Goal: Transaction & Acquisition: Purchase product/service

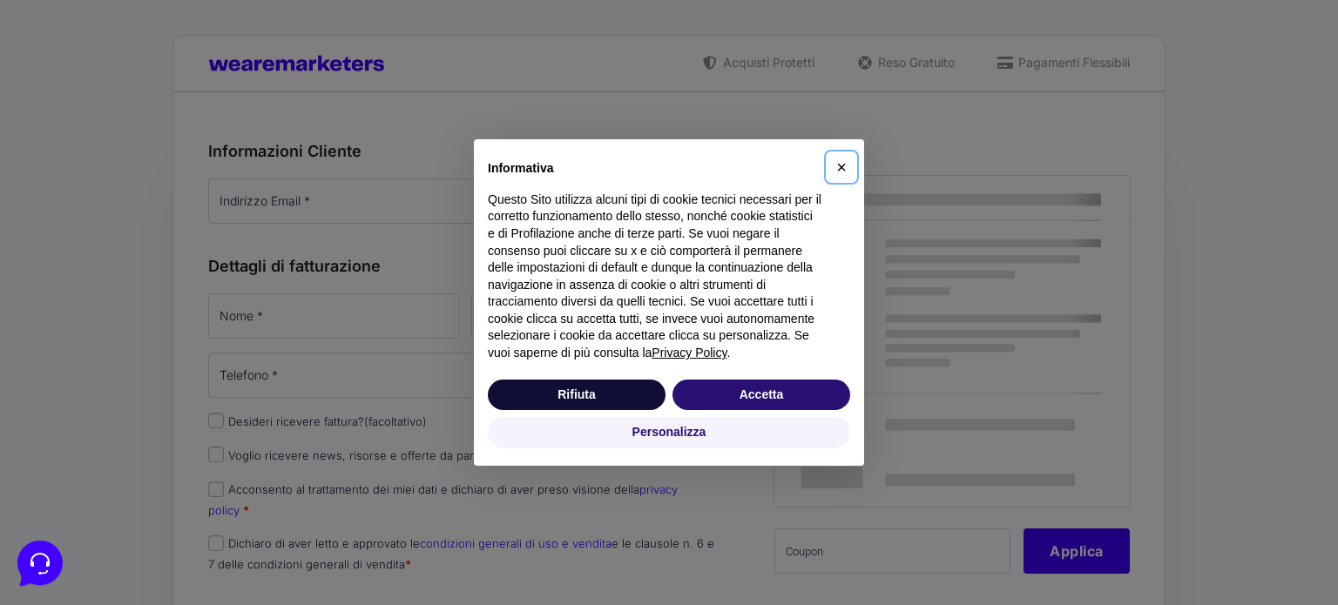
click at [843, 172] on span "×" at bounding box center [841, 167] width 10 height 19
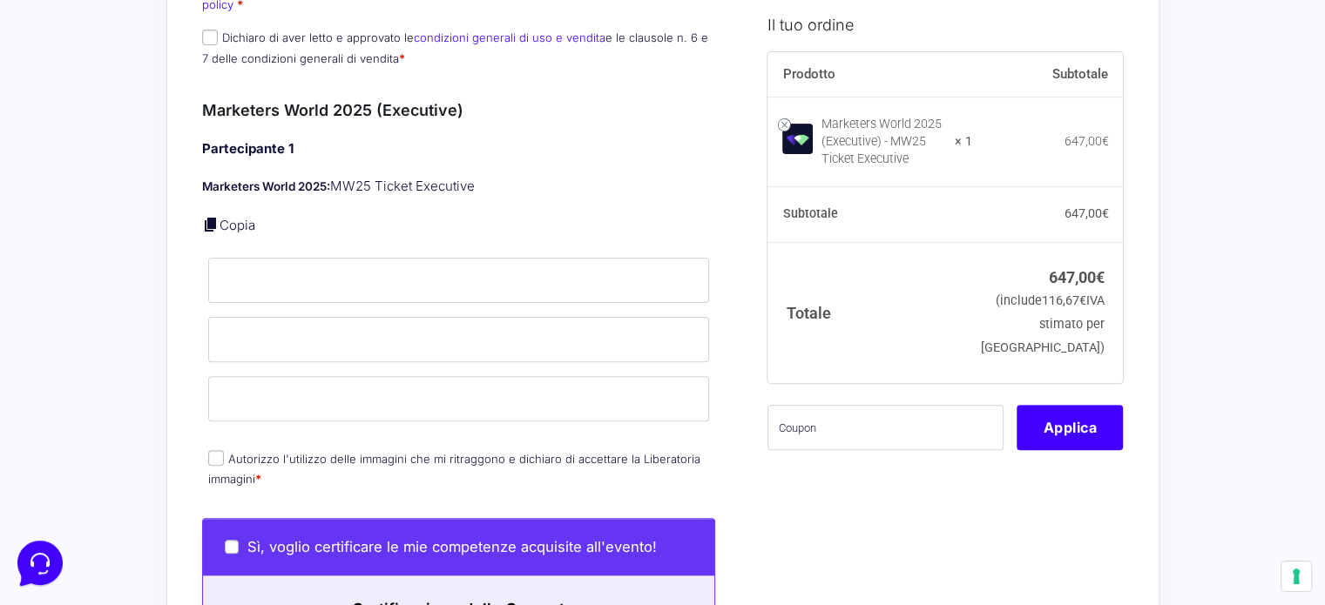
scroll to position [435, 0]
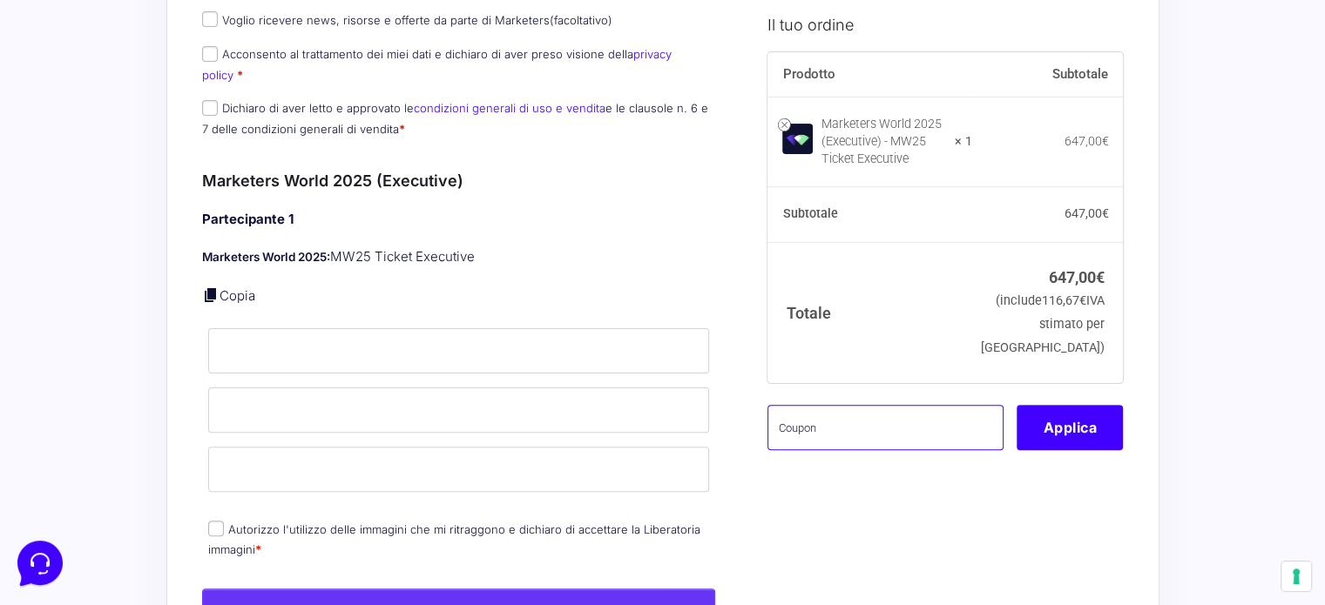
click at [796, 450] on input "text" at bounding box center [885, 427] width 236 height 45
paste input "MW25MONICA"
type input "MW25MONICA"
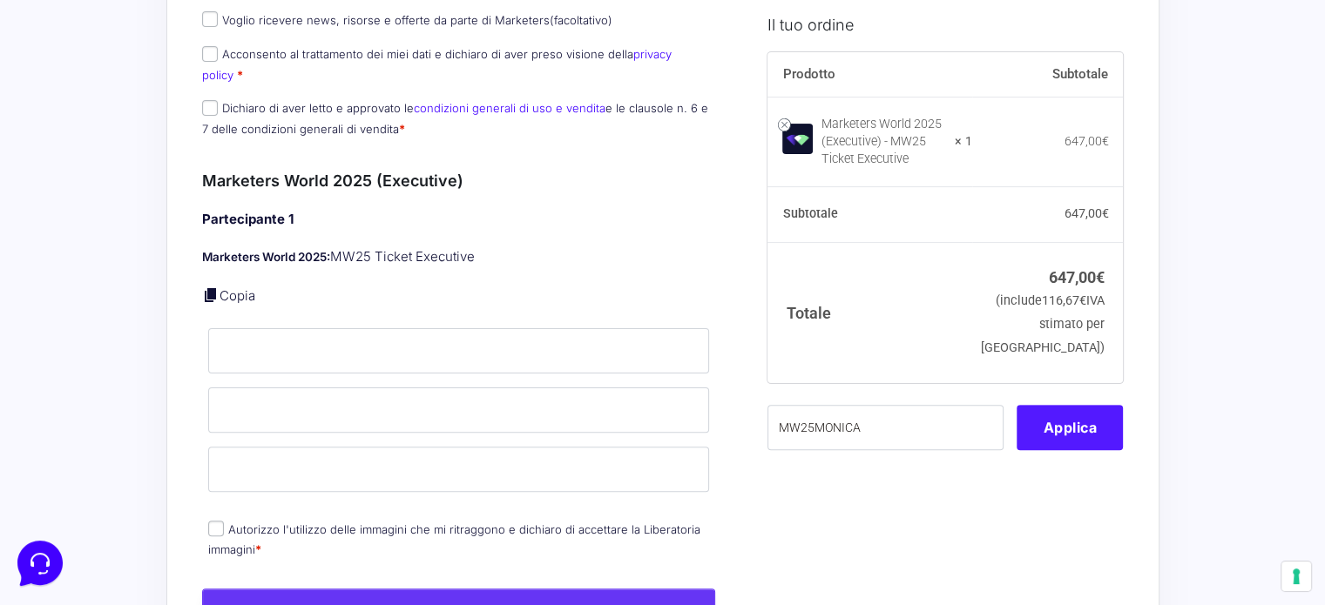
click at [1075, 449] on button "Applica" at bounding box center [1069, 427] width 106 height 45
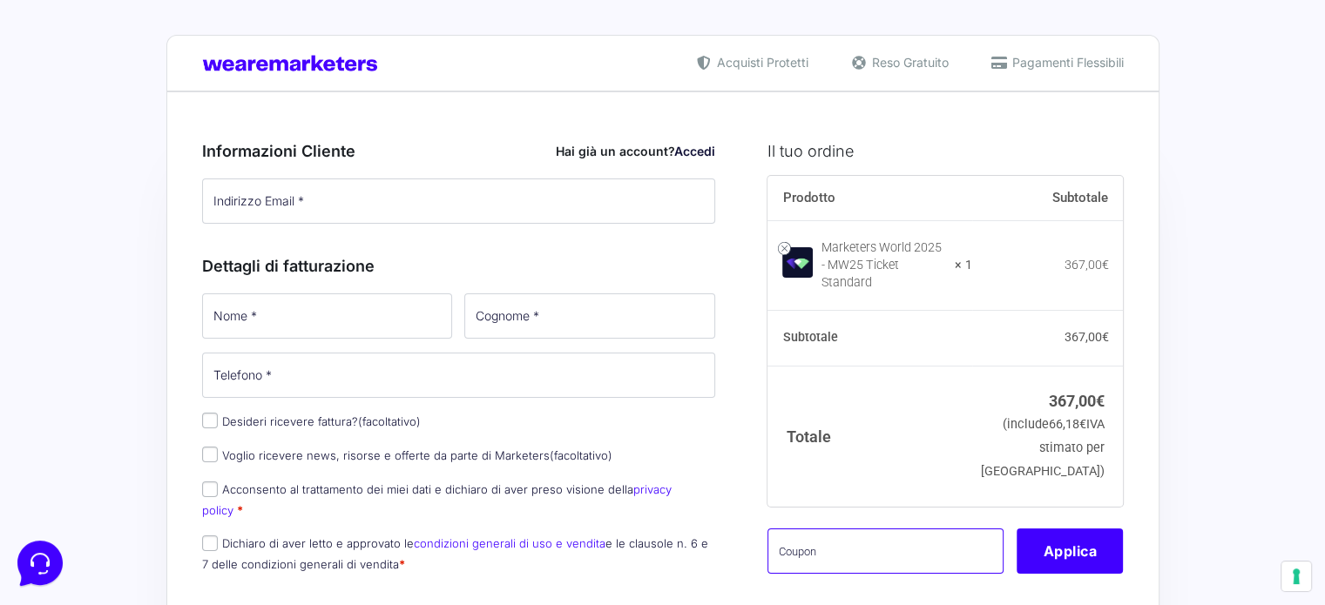
paste input "MW25MONICA"
type input "MW25MONICA"
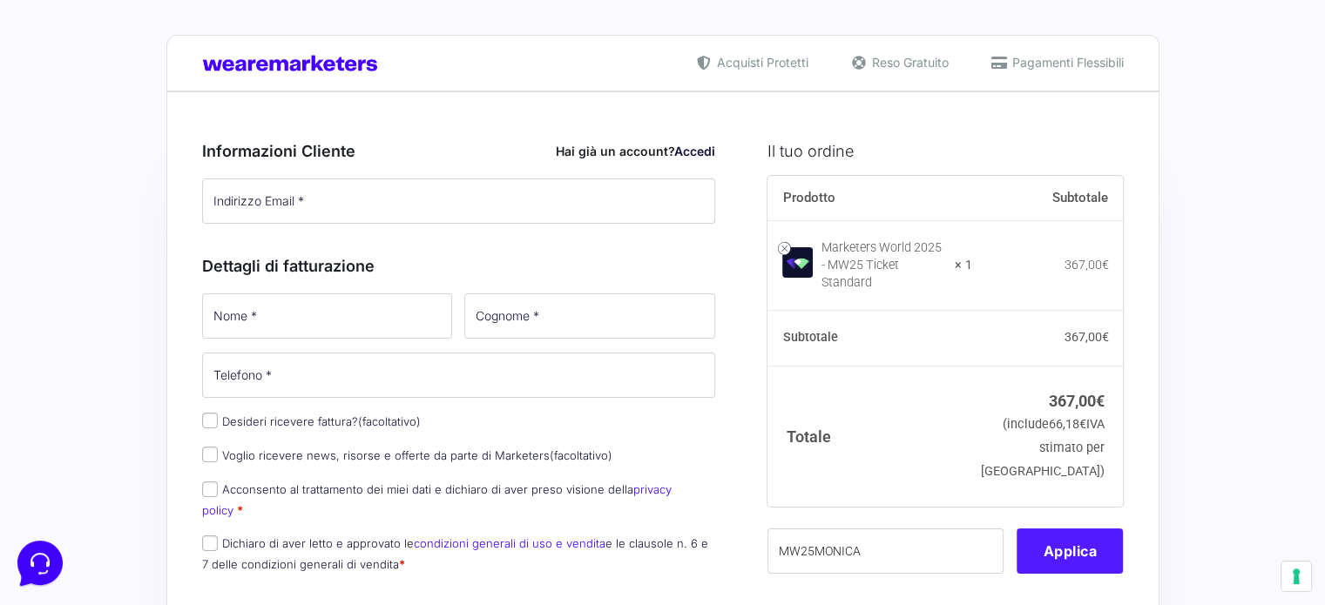
click at [1047, 540] on button "Applica" at bounding box center [1069, 551] width 106 height 45
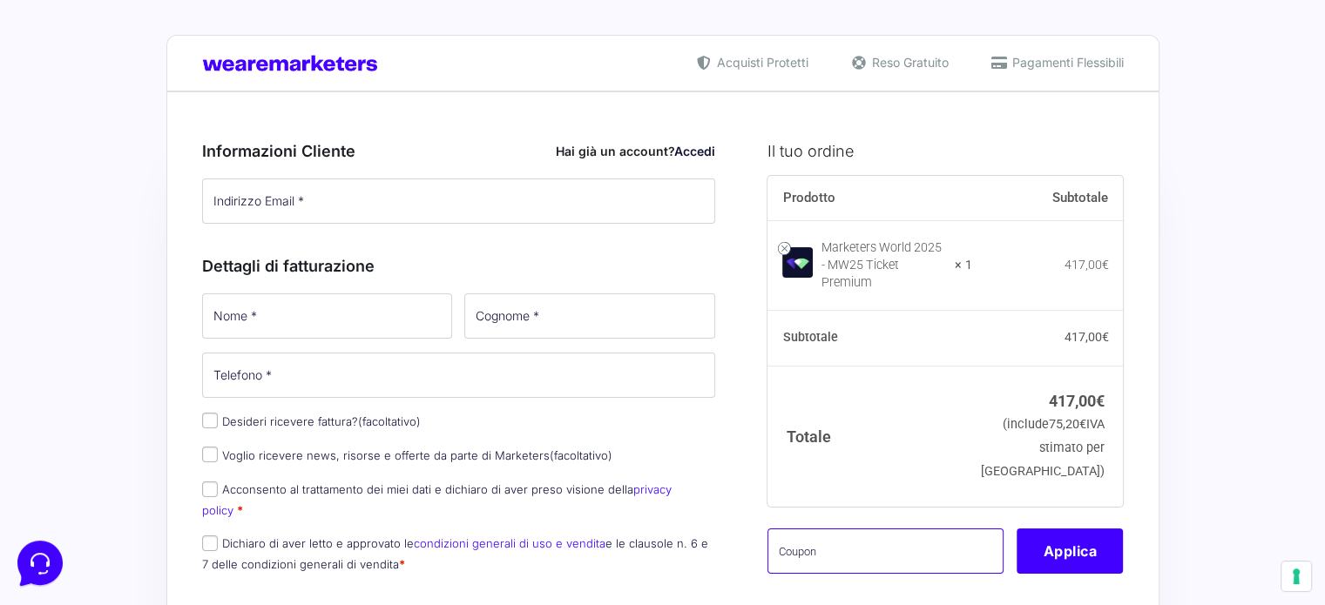
click at [817, 543] on input "text" at bounding box center [885, 551] width 236 height 45
paste input "MW25MONICA"
type input "MW25MONICA"
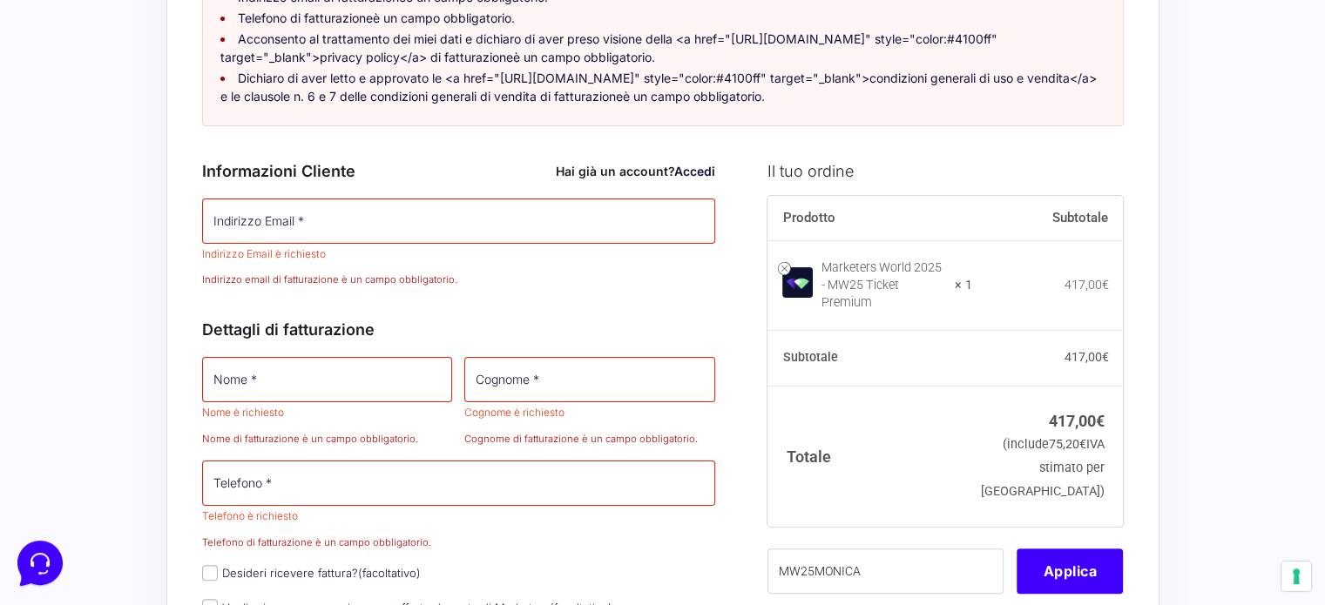
scroll to position [467, 0]
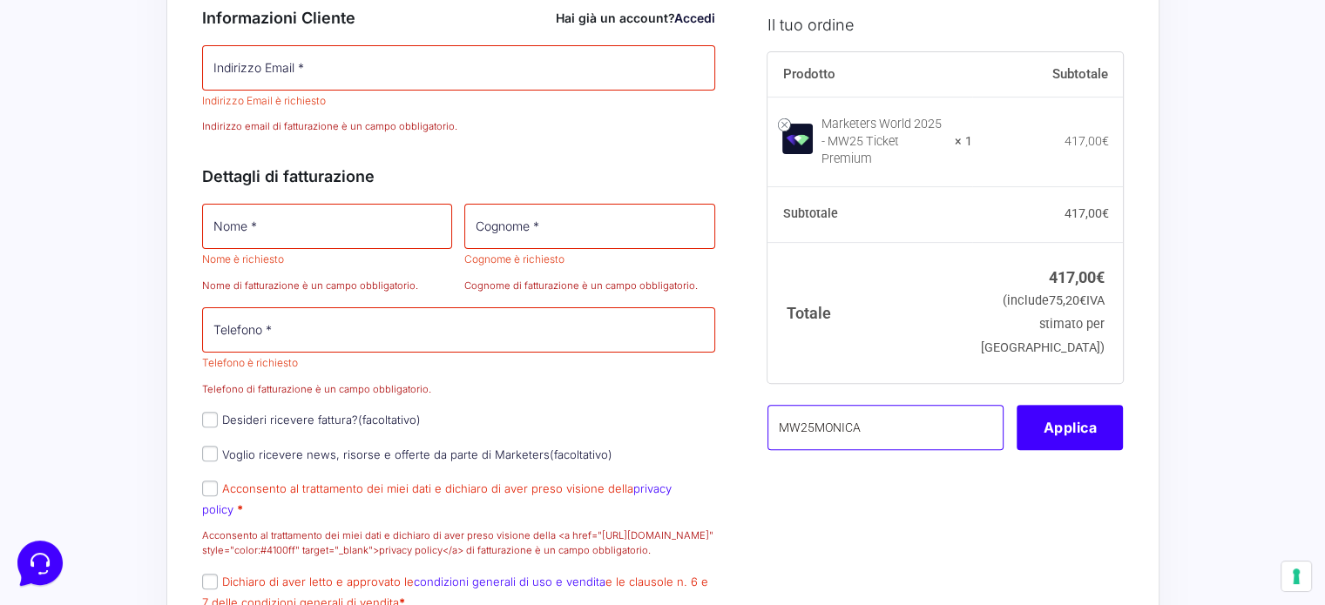
click at [877, 421] on input "MW25MONICA" at bounding box center [885, 427] width 236 height 45
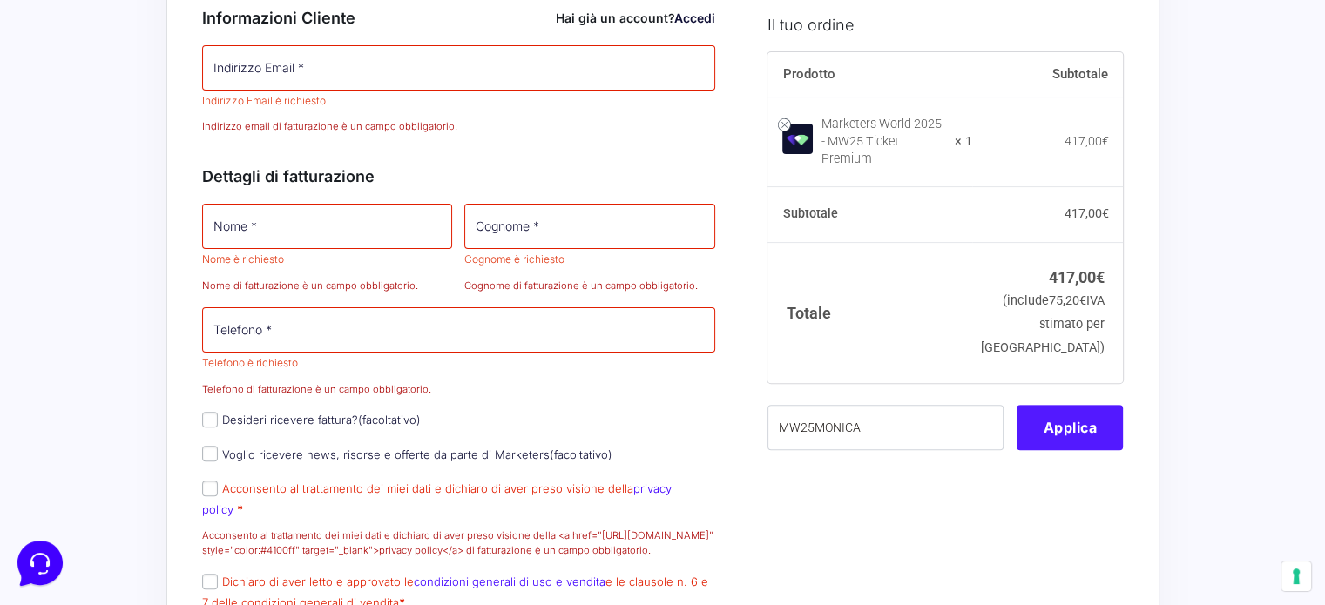
click at [1063, 428] on button "Applica" at bounding box center [1069, 427] width 106 height 45
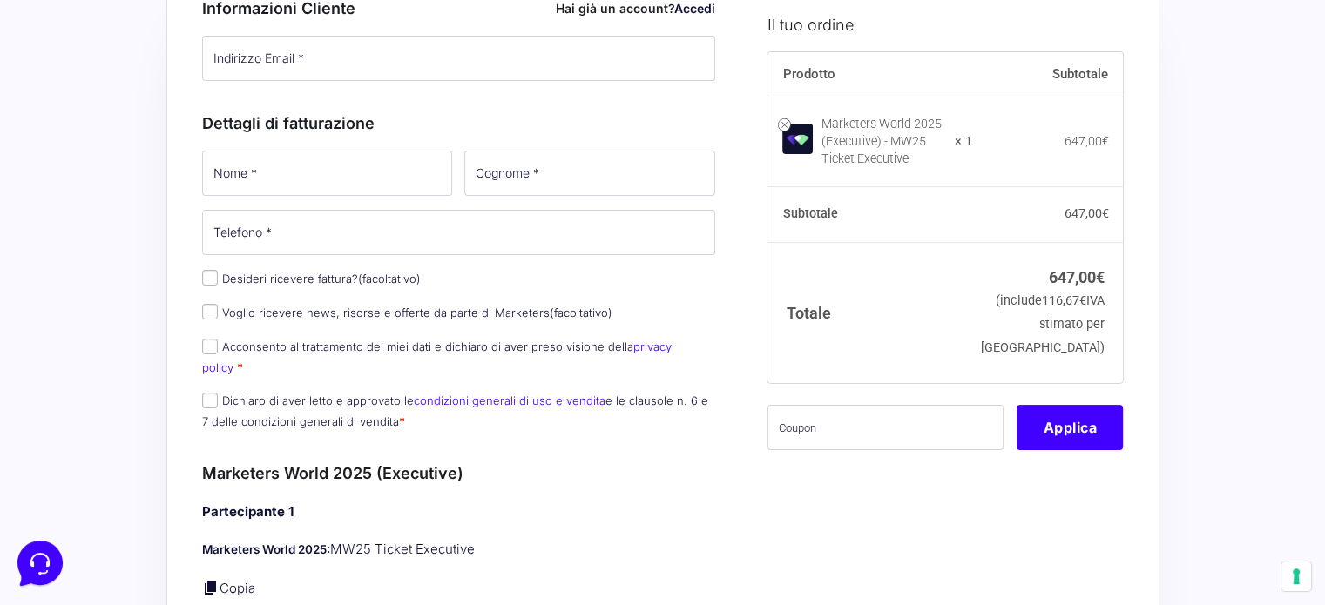
scroll to position [174, 0]
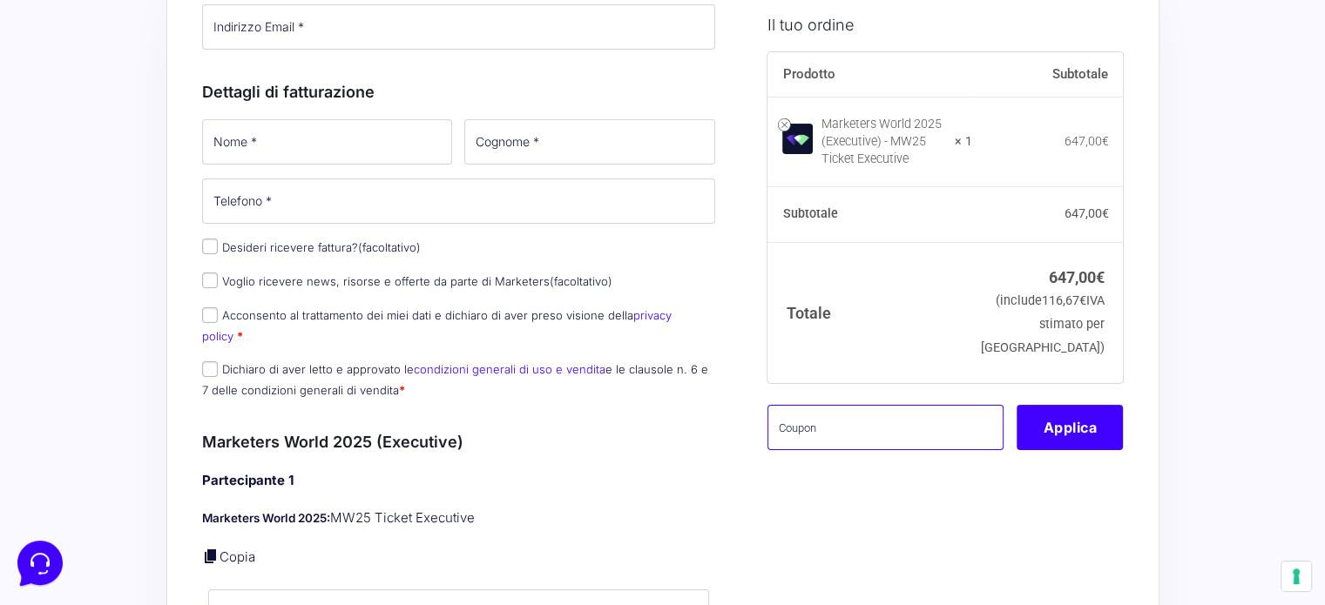
click at [865, 449] on input "text" at bounding box center [885, 427] width 236 height 45
paste input "MW25MONICA"
type input "MW25MONICA"
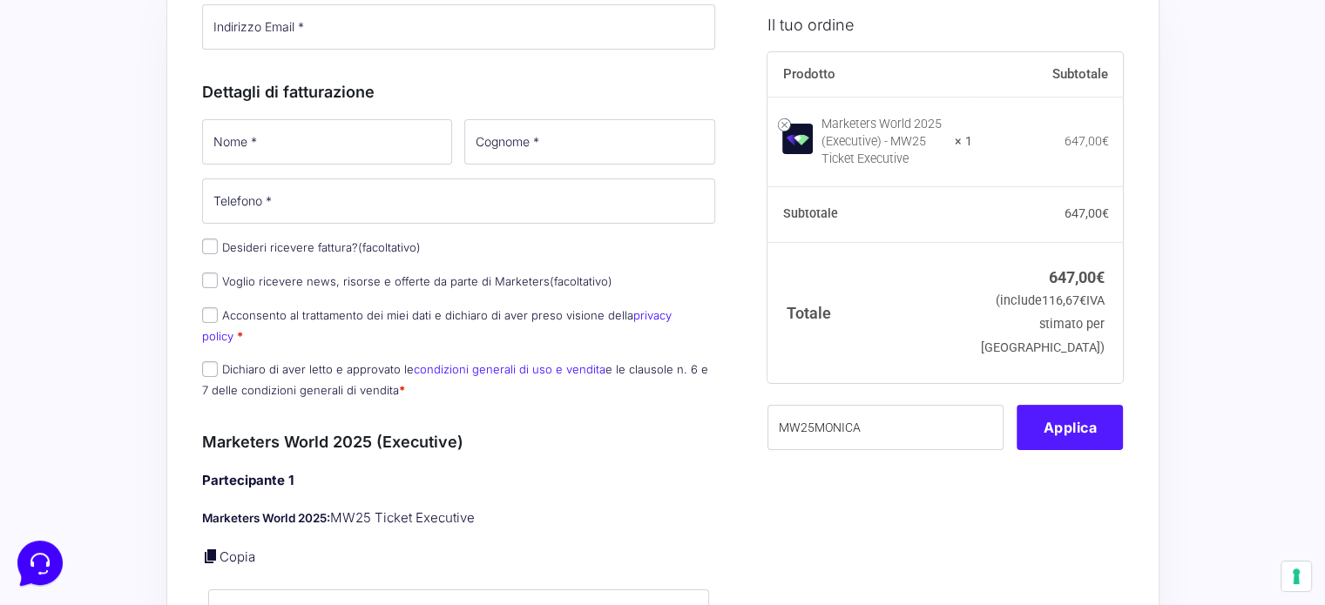
click at [1070, 450] on button "Applica" at bounding box center [1069, 427] width 106 height 45
